Goal: Task Accomplishment & Management: Manage account settings

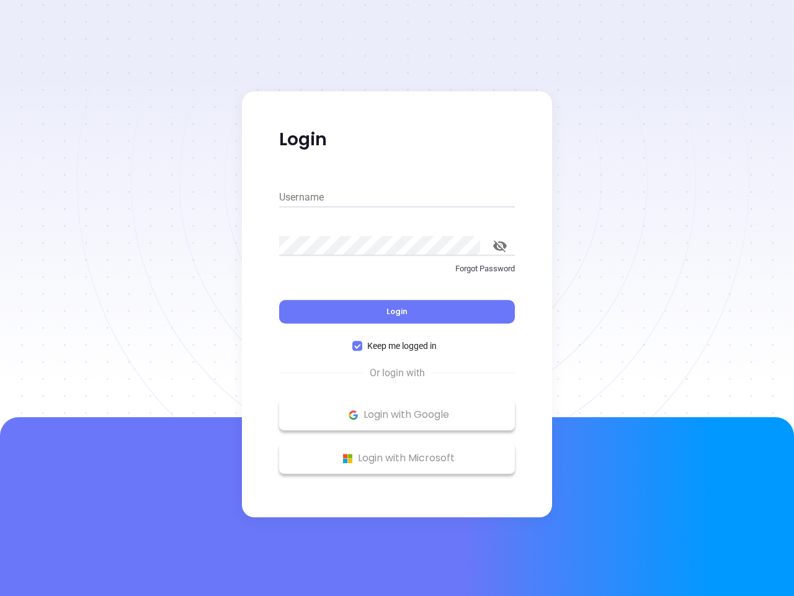
click at [397, 298] on div "Login" at bounding box center [397, 304] width 236 height 38
click at [397, 197] on input "Username" at bounding box center [397, 197] width 236 height 20
click at [500, 246] on icon "toggle password visibility" at bounding box center [500, 246] width 14 height 12
click at [397, 312] on span "Login" at bounding box center [397, 311] width 21 height 11
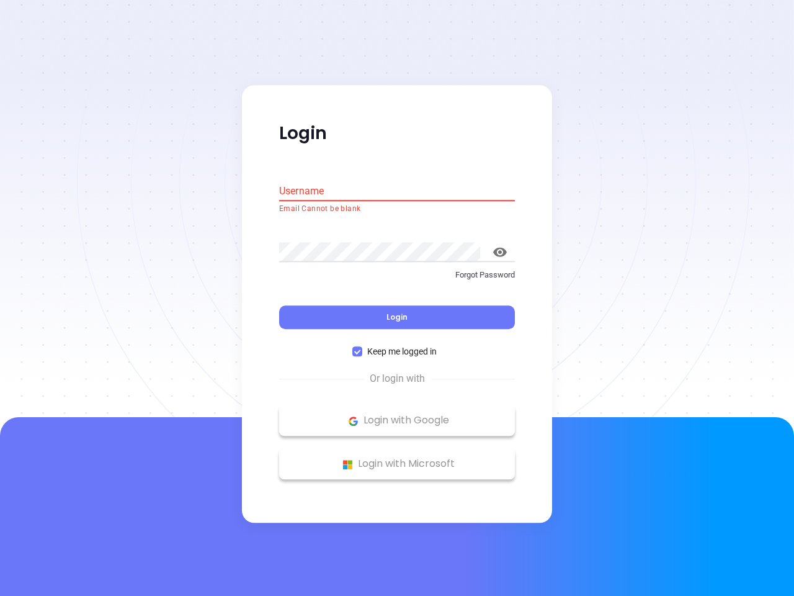
click at [397, 346] on span "Keep me logged in" at bounding box center [401, 352] width 79 height 14
click at [362, 347] on input "Keep me logged in" at bounding box center [358, 352] width 10 height 10
checkbox input "false"
click at [397, 415] on p "Login with Google" at bounding box center [397, 421] width 223 height 19
click at [397, 458] on p "Login with Microsoft" at bounding box center [397, 464] width 223 height 19
